Goal: Task Accomplishment & Management: Complete application form

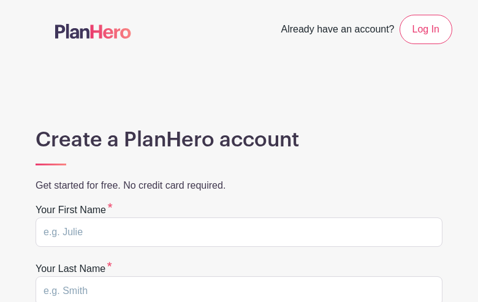
type input "zXRmWhPlkW"
type input "DfEVKAjdXWlQNRa"
type input "[EMAIL_ADDRESS][DOMAIN_NAME]"
